Goal: Communication & Community: Share content

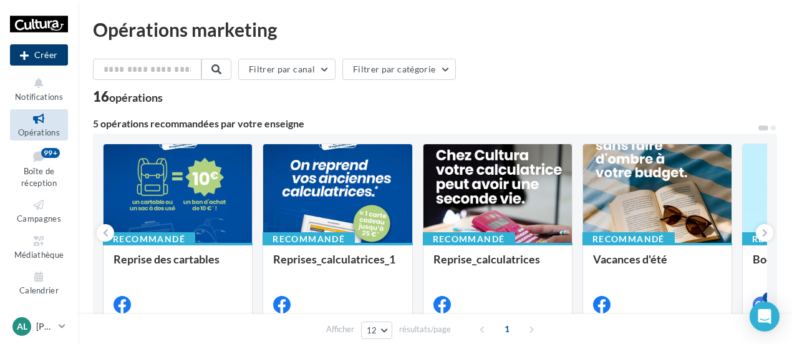
click at [34, 56] on button "Créer" at bounding box center [39, 54] width 58 height 21
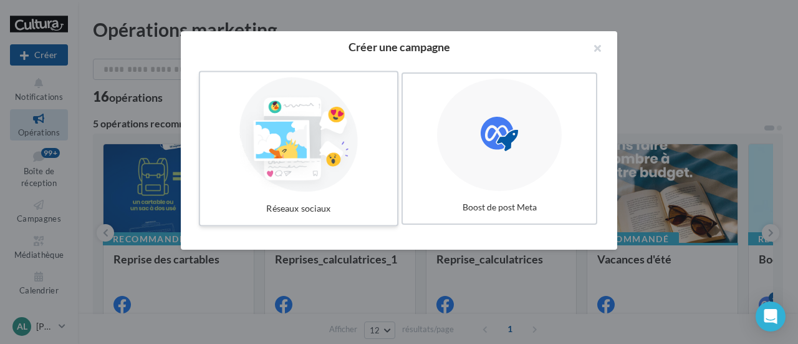
click at [308, 150] on div at bounding box center [298, 134] width 187 height 115
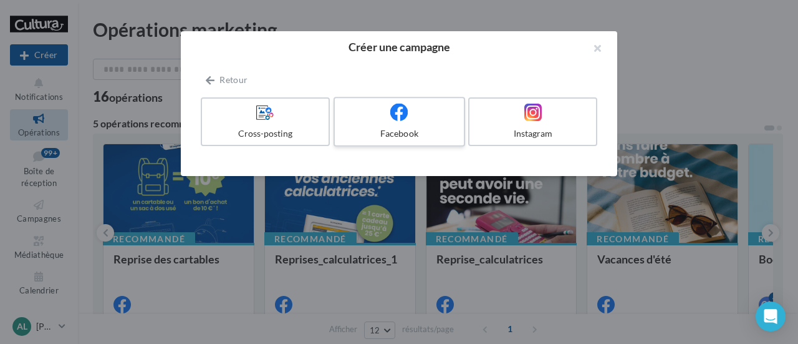
click at [372, 126] on label "Facebook" at bounding box center [400, 122] width 132 height 50
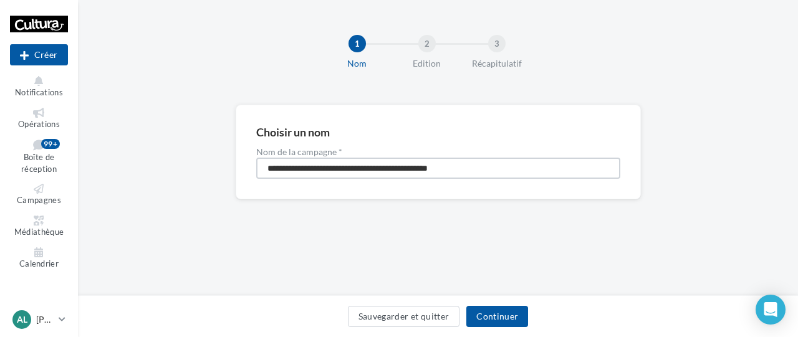
click at [408, 167] on input "**********" at bounding box center [438, 168] width 364 height 21
click at [434, 172] on input "**********" at bounding box center [438, 168] width 364 height 21
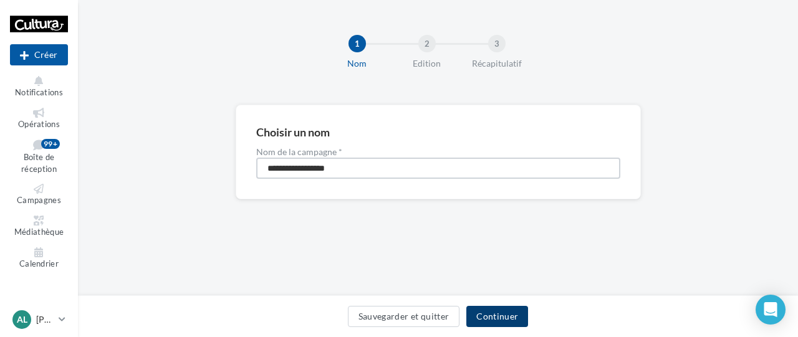
type input "**********"
click at [494, 320] on button "Continuer" at bounding box center [498, 316] width 62 height 21
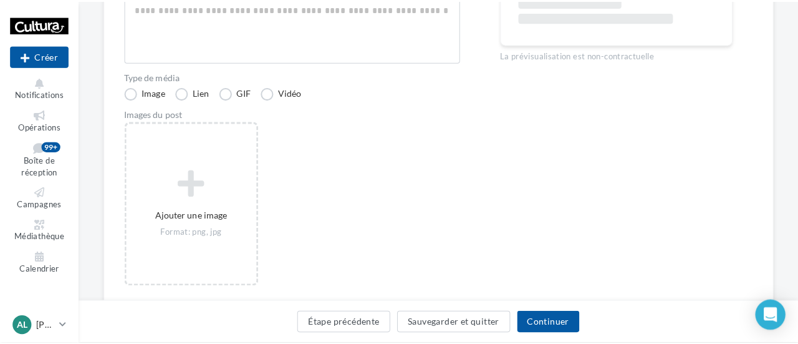
scroll to position [250, 0]
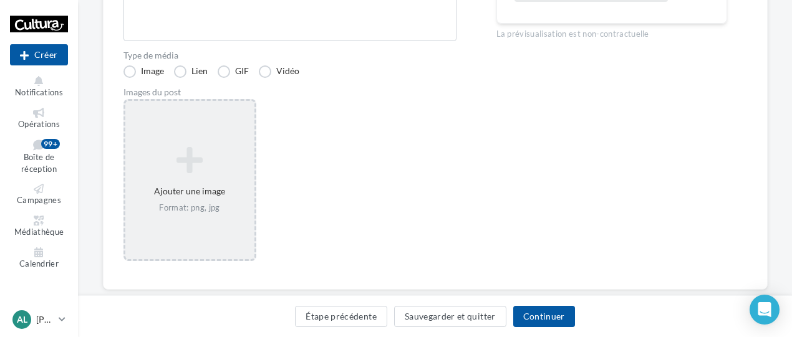
click at [193, 165] on icon at bounding box center [189, 160] width 119 height 30
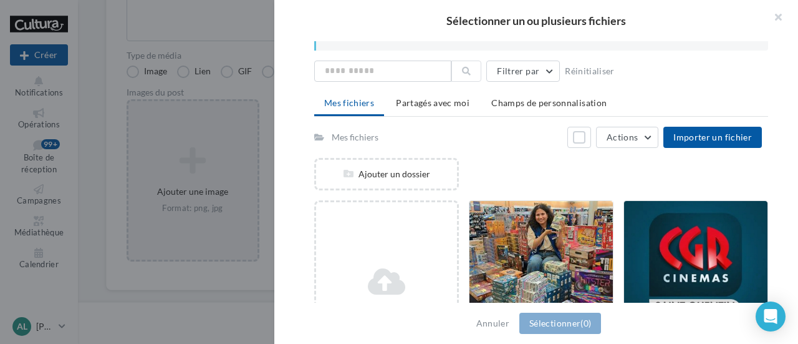
scroll to position [0, 0]
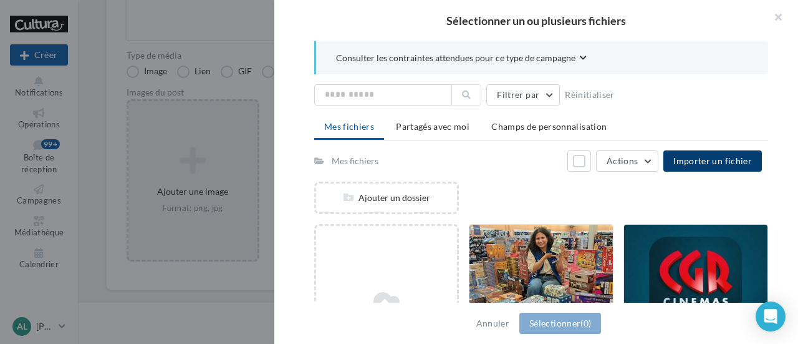
click at [705, 162] on span "Importer un fichier" at bounding box center [713, 160] width 79 height 11
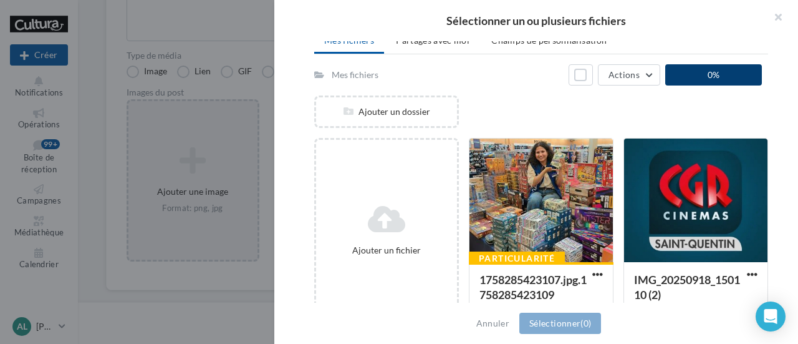
scroll to position [125, 0]
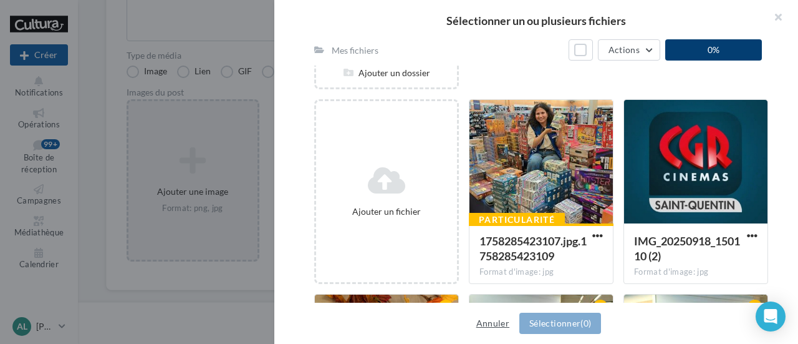
click at [488, 320] on button "Annuler" at bounding box center [493, 323] width 43 height 15
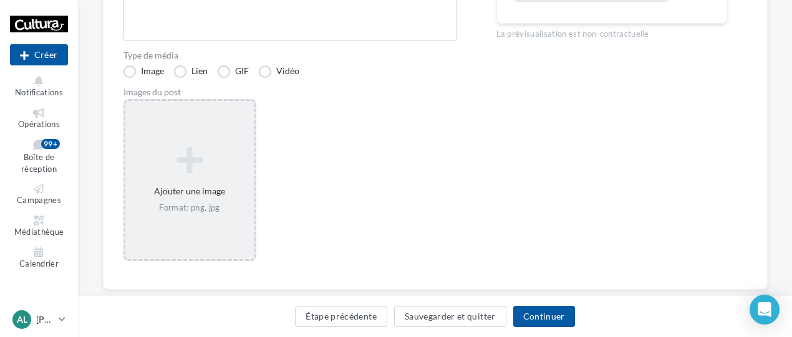
click at [200, 221] on div "Ajouter une image Format: png, jpg" at bounding box center [190, 180] width 133 height 162
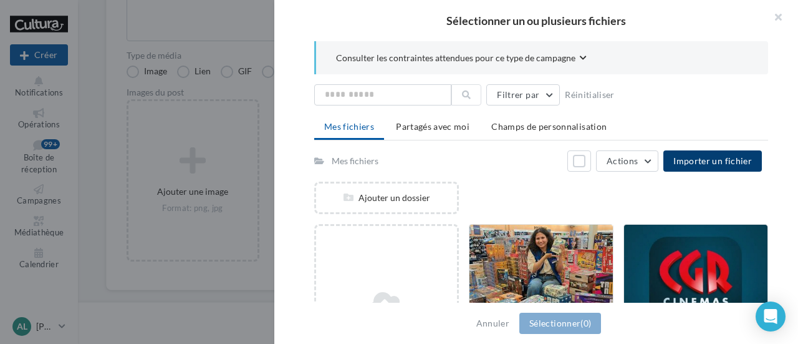
click at [694, 155] on span "Importer un fichier" at bounding box center [713, 160] width 79 height 11
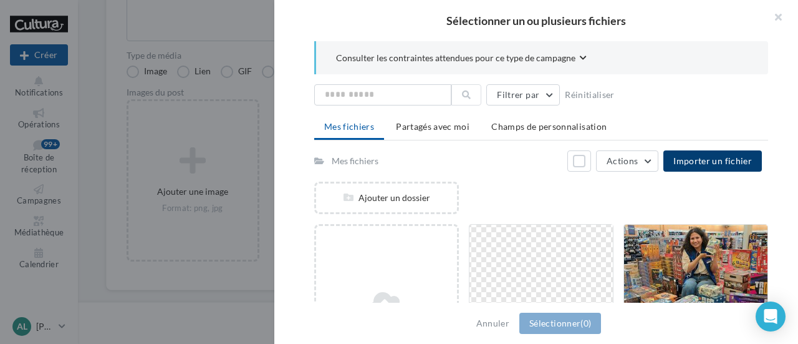
scroll to position [0, 0]
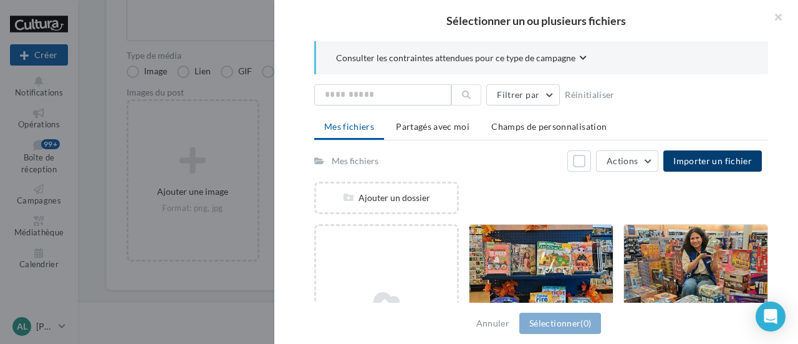
click at [692, 160] on span "Importer un fichier" at bounding box center [713, 160] width 79 height 11
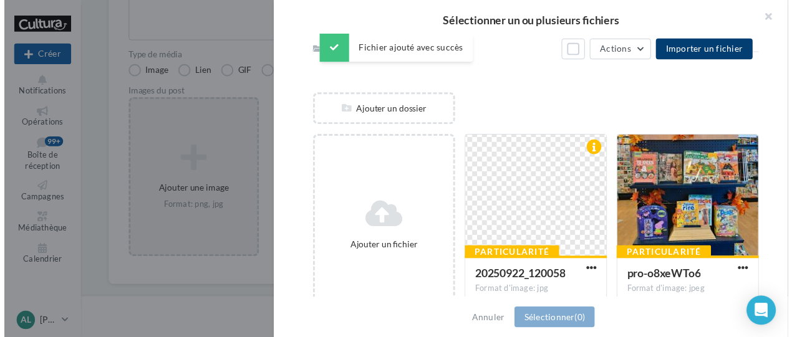
scroll to position [125, 0]
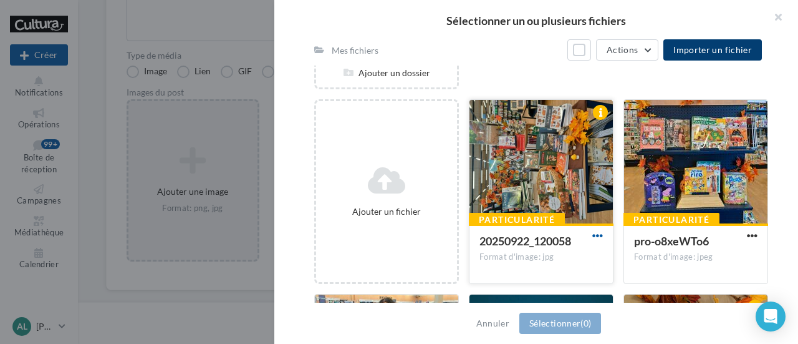
click at [596, 237] on span "button" at bounding box center [598, 235] width 11 height 11
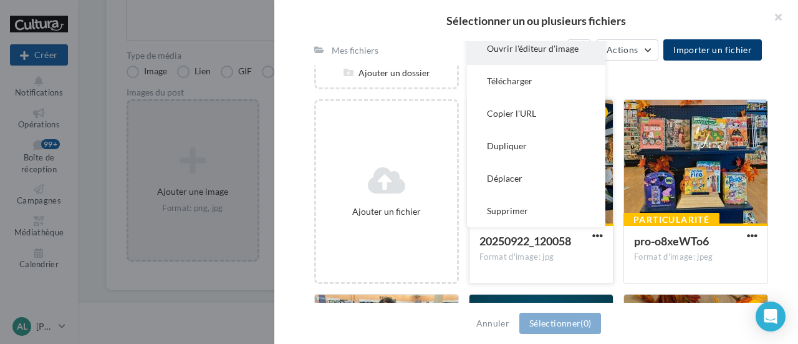
click at [555, 52] on button "Ouvrir l'éditeur d'image" at bounding box center [536, 48] width 138 height 32
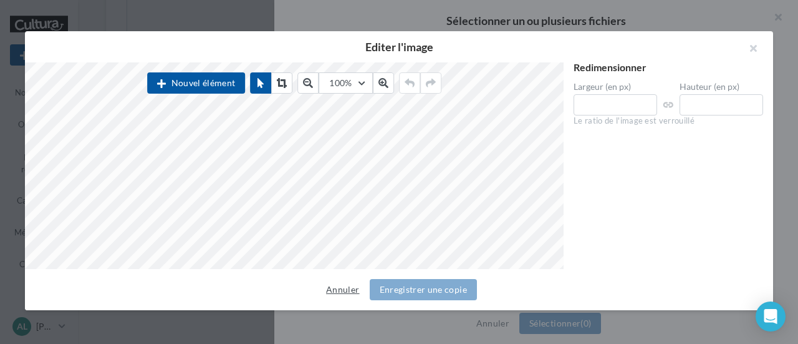
click at [343, 290] on button "Annuler" at bounding box center [342, 289] width 43 height 15
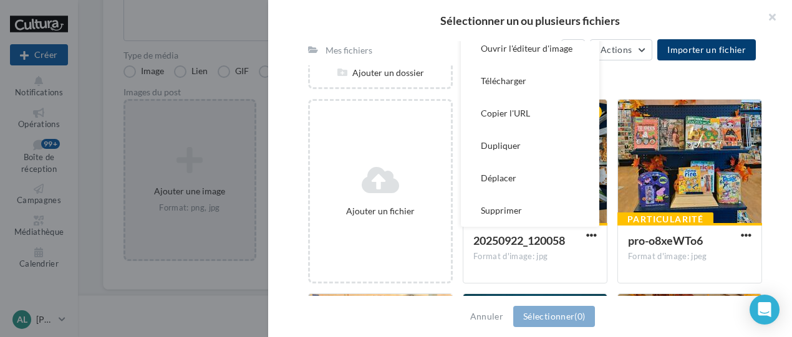
click at [646, 69] on div "Ajouter un dossier" at bounding box center [540, 78] width 464 height 42
click at [294, 228] on div "Consulter les contraintes attendues pour ce type de campagne Filtrer par Réinit…" at bounding box center [535, 169] width 534 height 256
click at [618, 69] on div "Ajouter un dossier" at bounding box center [540, 78] width 464 height 42
click at [773, 229] on div "Consulter les contraintes attendues pour ce type de campagne Filtrer par Réinit…" at bounding box center [535, 169] width 534 height 256
click at [718, 54] on span "Importer un fichier" at bounding box center [706, 49] width 79 height 11
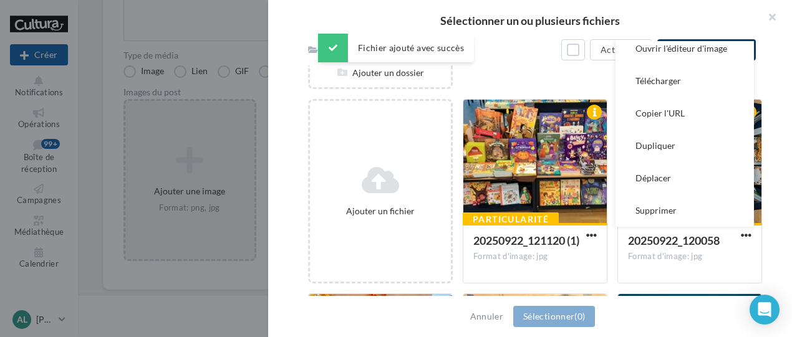
click at [555, 63] on div "Mes fichiers Tout sélectionner Actions Importer un fichier" at bounding box center [532, 49] width 448 height 31
click at [777, 82] on div "Consulter les contraintes attendues pour ce type de campagne Filtrer par Réinit…" at bounding box center [535, 169] width 534 height 256
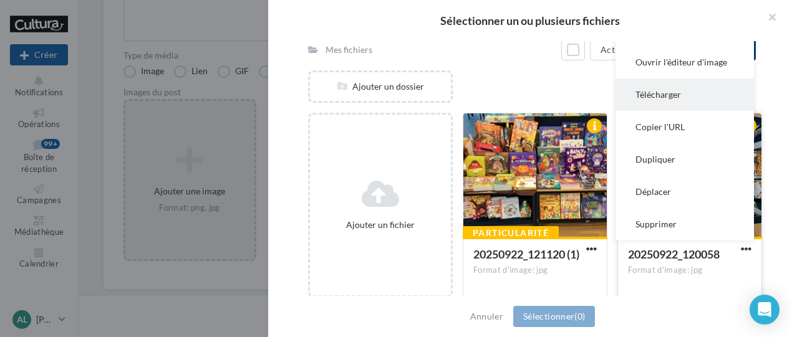
scroll to position [62, 0]
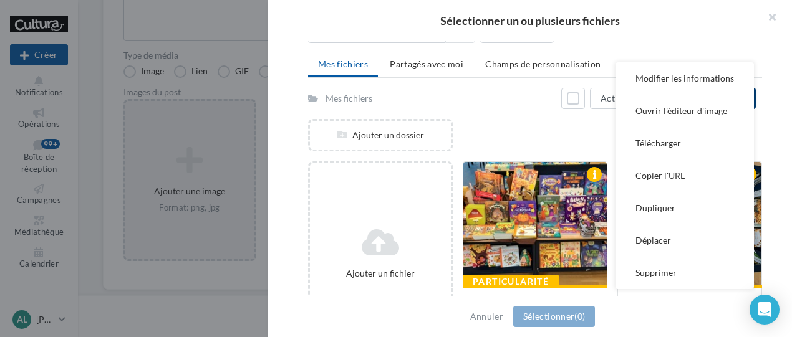
click at [516, 88] on div "Mes fichiers Tout sélectionner Actions Importer un fichier" at bounding box center [532, 98] width 448 height 21
click at [767, 243] on div "Consulter les contraintes attendues pour ce type de campagne Filtrer par Réinit…" at bounding box center [535, 169] width 534 height 256
click at [507, 122] on div "Ajouter un dossier" at bounding box center [540, 140] width 464 height 42
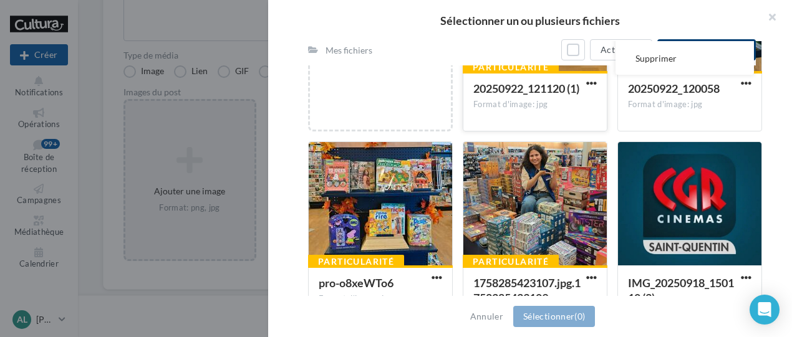
scroll to position [250, 0]
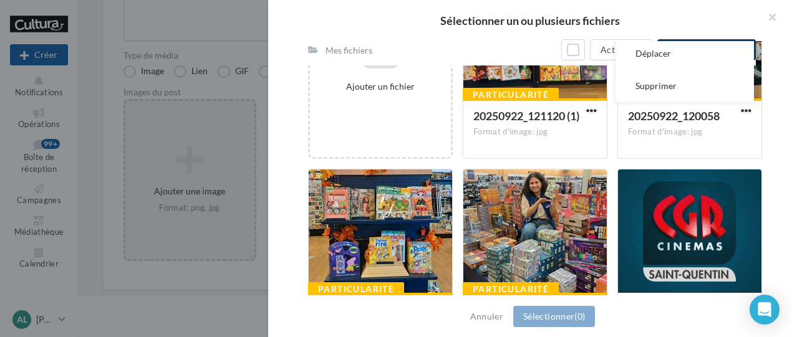
click at [773, 124] on div "Consulter les contraintes attendues pour ce type de campagne Filtrer par Réinit…" at bounding box center [535, 169] width 534 height 256
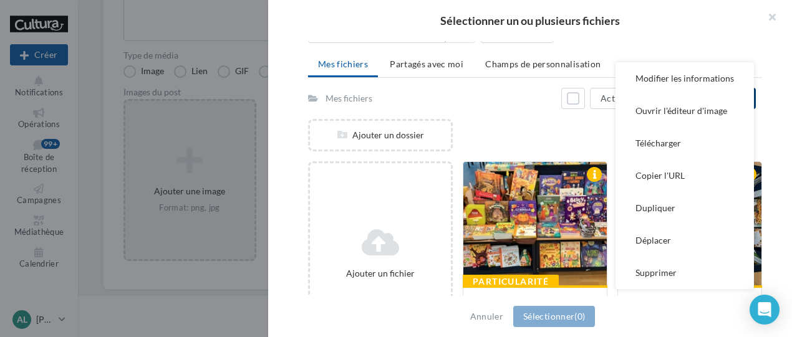
click at [550, 133] on div "Ajouter un dossier" at bounding box center [540, 140] width 464 height 42
click at [539, 128] on div "Ajouter un dossier" at bounding box center [540, 140] width 464 height 42
click at [551, 133] on div "Ajouter un dossier" at bounding box center [540, 140] width 464 height 42
click at [551, 132] on div "Ajouter un dossier" at bounding box center [540, 140] width 464 height 42
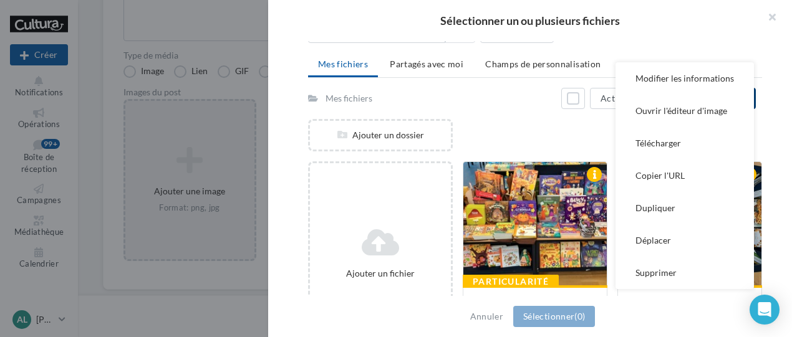
click at [579, 128] on div "Ajouter un dossier" at bounding box center [540, 140] width 464 height 42
click at [500, 128] on div "Ajouter un dossier" at bounding box center [540, 140] width 464 height 42
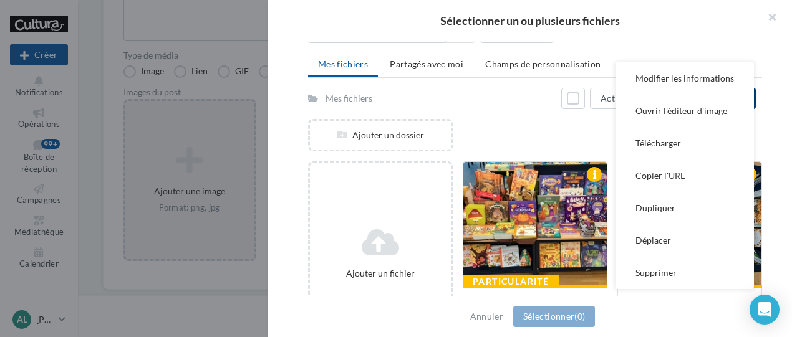
click at [620, 39] on div "Sélectionner un ou plusieurs fichiers" at bounding box center [530, 20] width 524 height 41
click at [737, 299] on div "Annuler Sélectionner (0)" at bounding box center [530, 316] width 524 height 41
drag, startPoint x: 576, startPoint y: 140, endPoint x: 615, endPoint y: 123, distance: 43.0
click at [576, 137] on div "Ajouter un dossier" at bounding box center [540, 140] width 464 height 42
click at [590, 131] on div "Ajouter un dossier" at bounding box center [540, 140] width 464 height 42
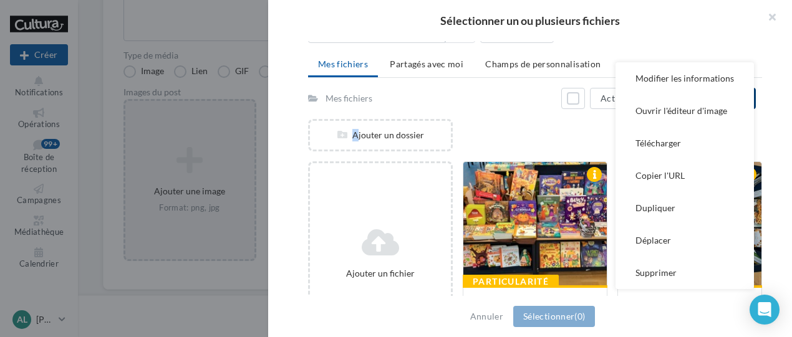
click at [590, 131] on div "Ajouter un dossier" at bounding box center [540, 140] width 464 height 42
drag, startPoint x: 590, startPoint y: 131, endPoint x: 584, endPoint y: 129, distance: 6.5
click at [588, 130] on div "Ajouter un dossier" at bounding box center [540, 140] width 464 height 42
click at [584, 129] on div "Ajouter un dossier" at bounding box center [540, 140] width 464 height 42
click at [583, 128] on div "Ajouter un dossier" at bounding box center [540, 140] width 464 height 42
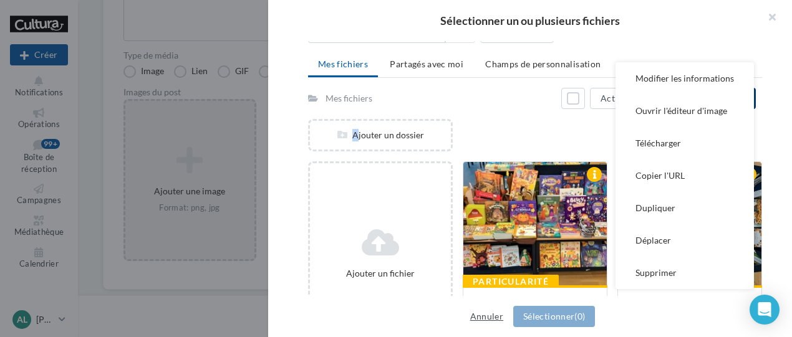
click at [485, 320] on button "Annuler" at bounding box center [486, 316] width 43 height 15
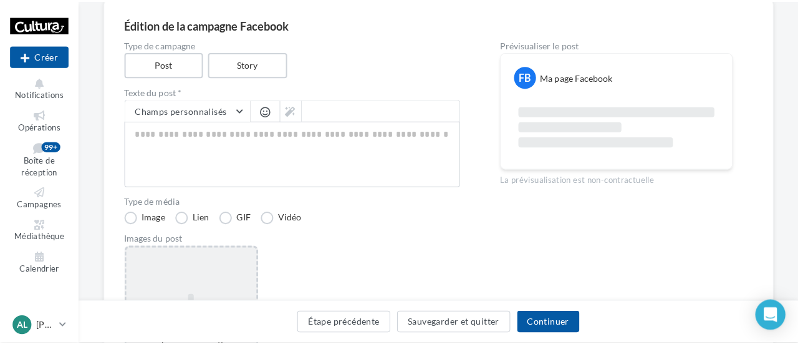
scroll to position [187, 0]
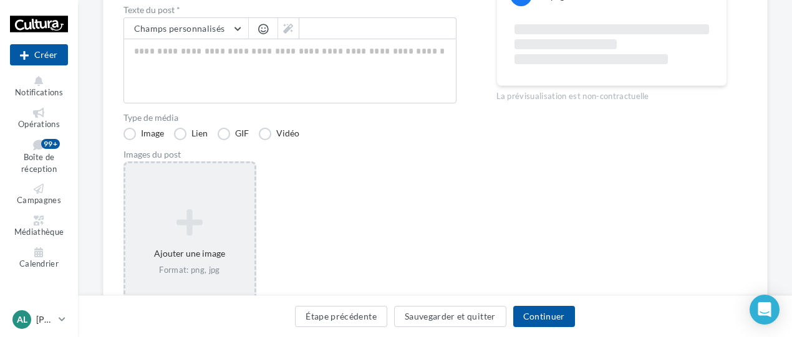
click at [207, 215] on icon at bounding box center [189, 223] width 119 height 30
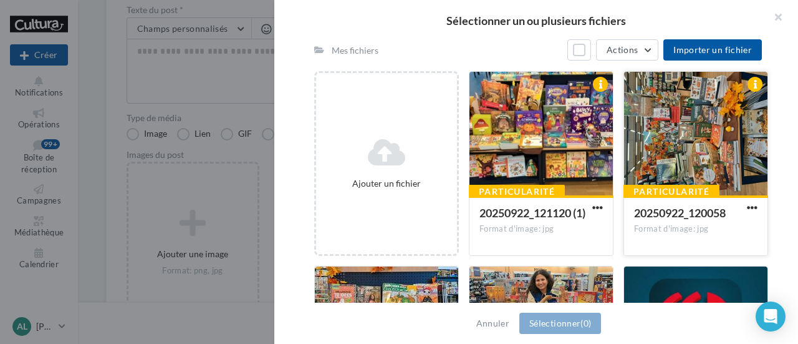
scroll to position [125, 0]
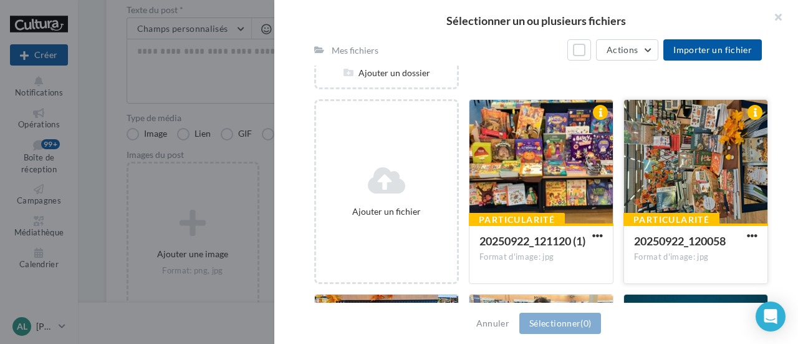
click at [752, 236] on button "button" at bounding box center [753, 236] width 16 height 12
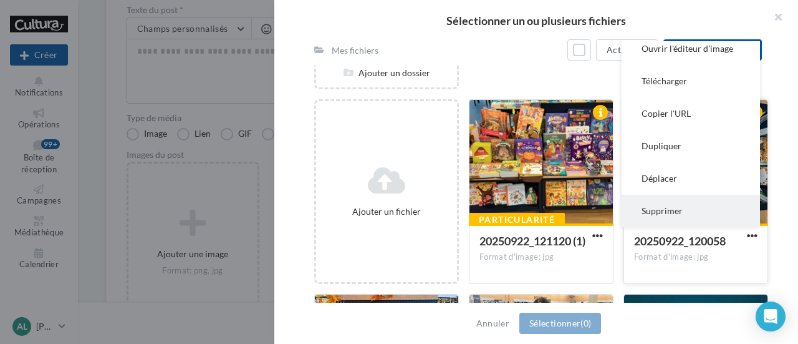
click at [704, 213] on button "Supprimer" at bounding box center [691, 211] width 138 height 32
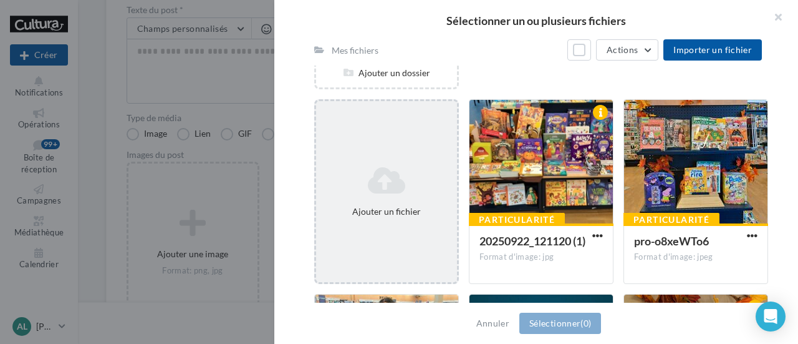
click at [410, 216] on div "Ajouter un fichier" at bounding box center [386, 211] width 131 height 12
